Goal: Navigation & Orientation: Find specific page/section

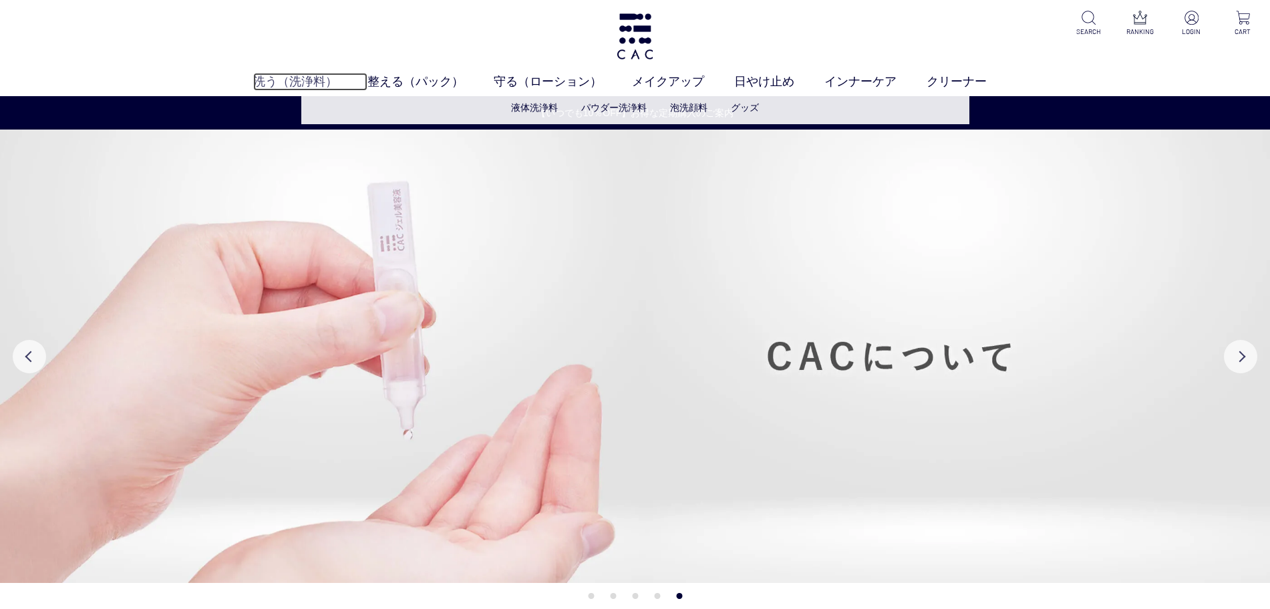
click at [311, 76] on link "洗う（洗浄料）" at bounding box center [310, 82] width 114 height 18
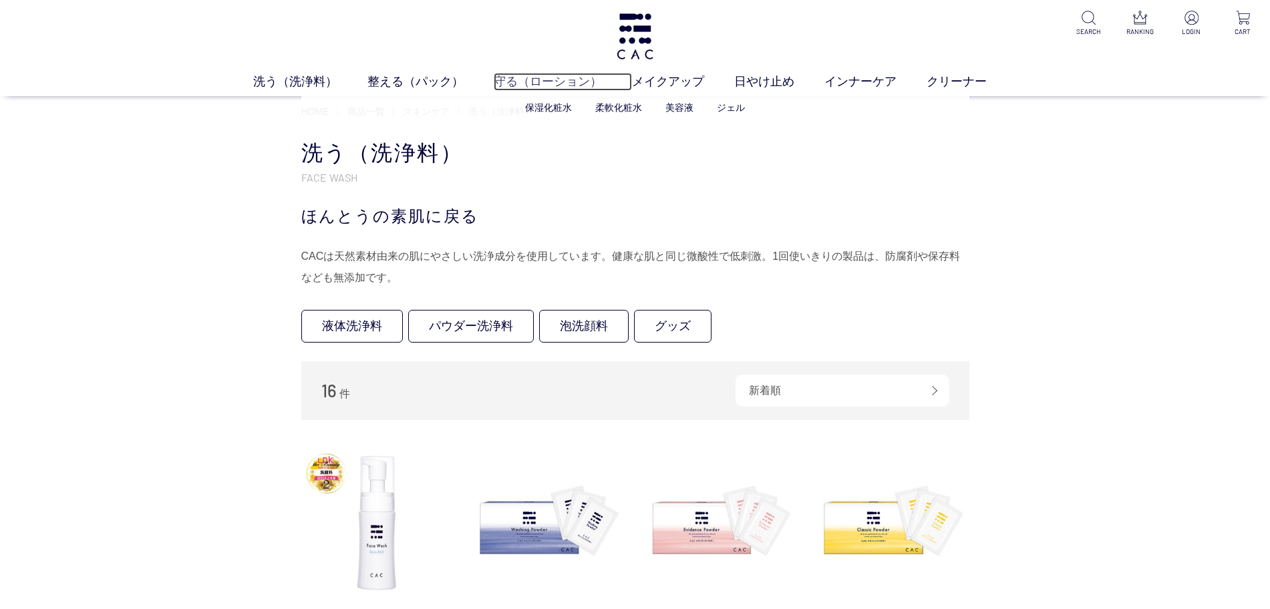
click at [540, 86] on link "守る（ローション）" at bounding box center [563, 82] width 138 height 18
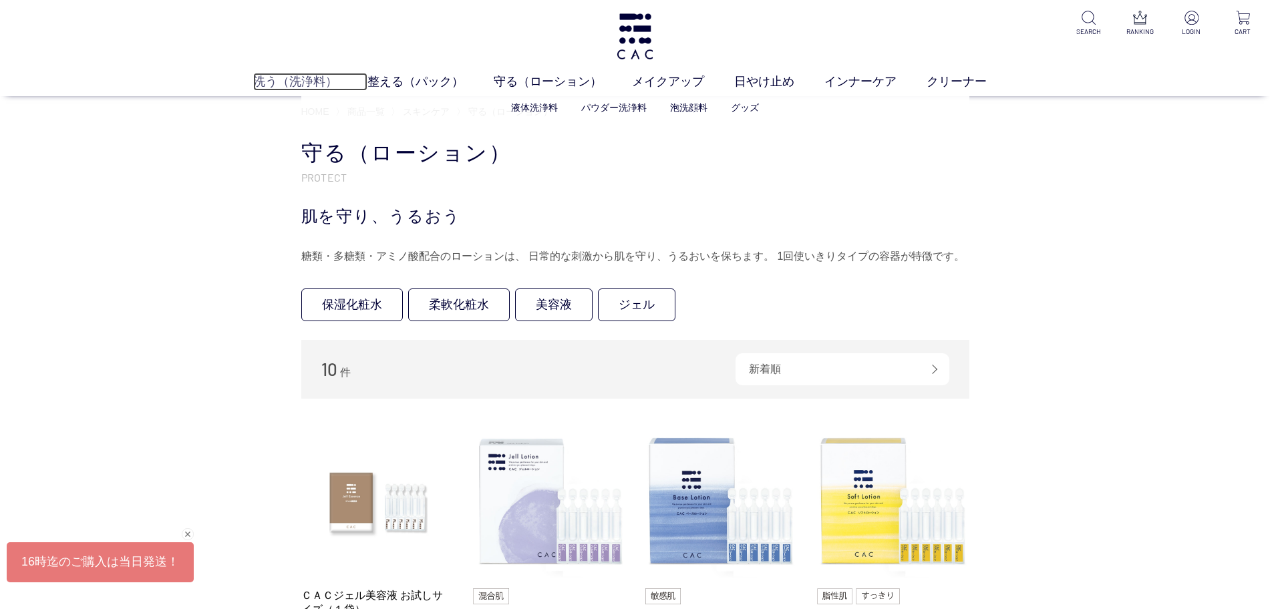
click at [292, 82] on link "洗う（洗浄料）" at bounding box center [310, 82] width 114 height 18
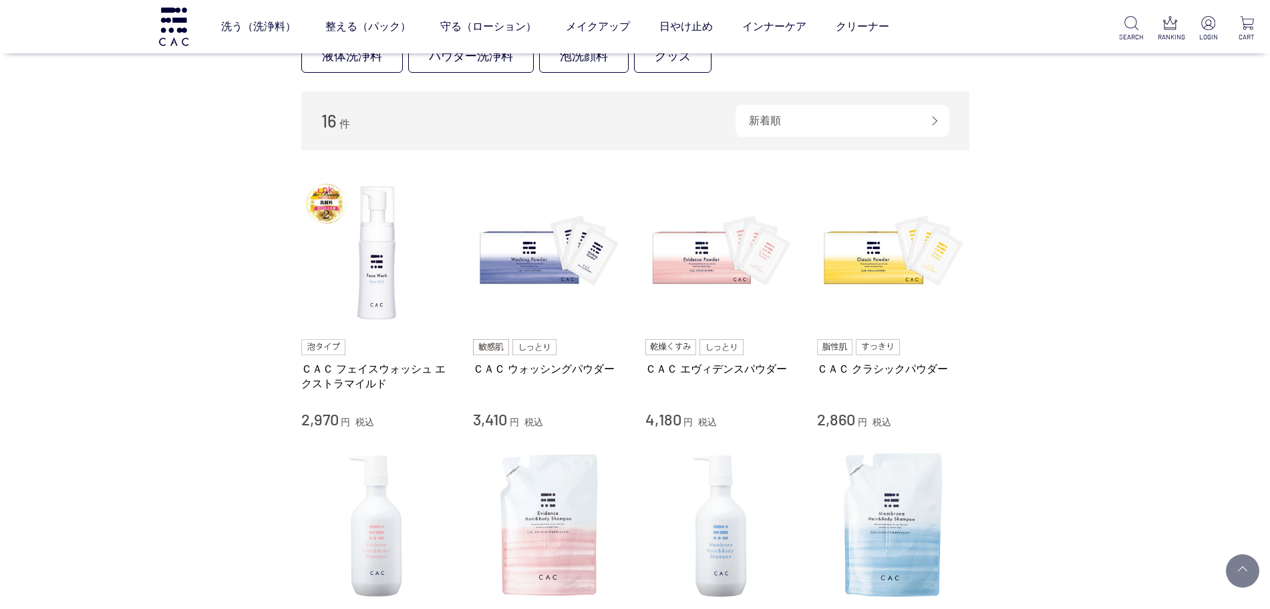
scroll to position [84, 0]
